Goal: Task Accomplishment & Management: Manage account settings

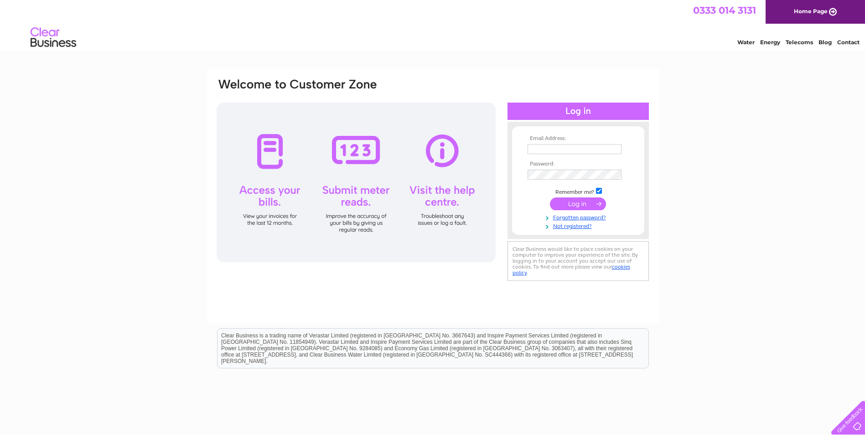
type input "[EMAIL_ADDRESS][DOMAIN_NAME]"
click at [574, 202] on input "submit" at bounding box center [578, 203] width 56 height 13
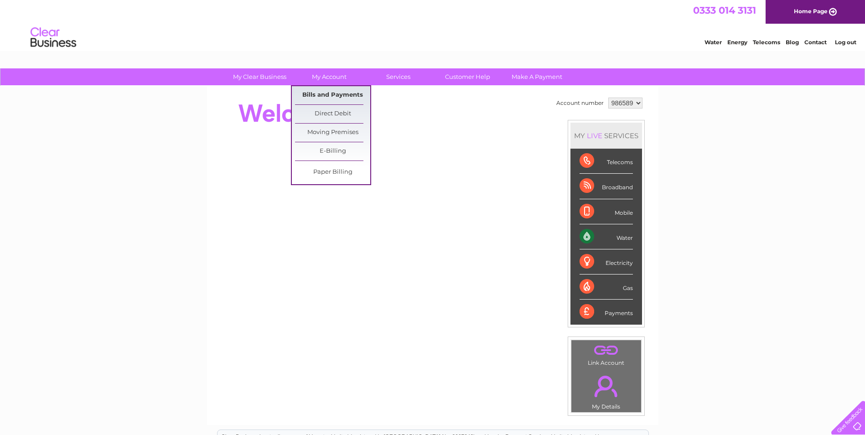
click at [337, 93] on link "Bills and Payments" at bounding box center [332, 95] width 75 height 18
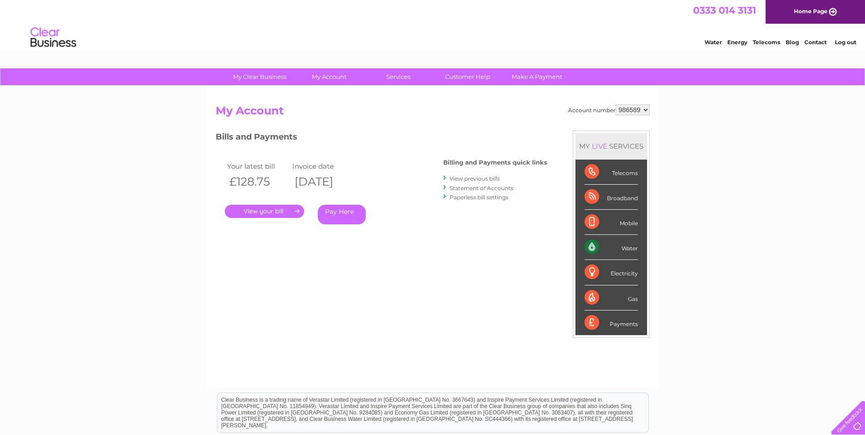
click at [267, 211] on link "." at bounding box center [264, 211] width 79 height 13
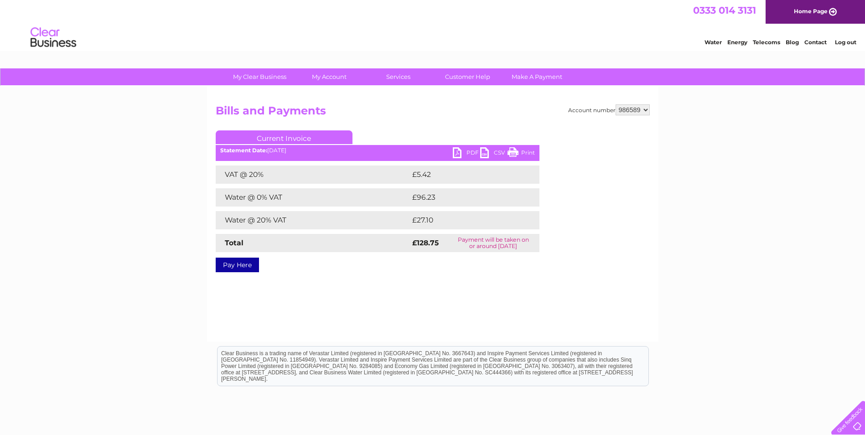
click at [458, 152] on link "PDF" at bounding box center [466, 153] width 27 height 13
